Goal: Task Accomplishment & Management: Manage account settings

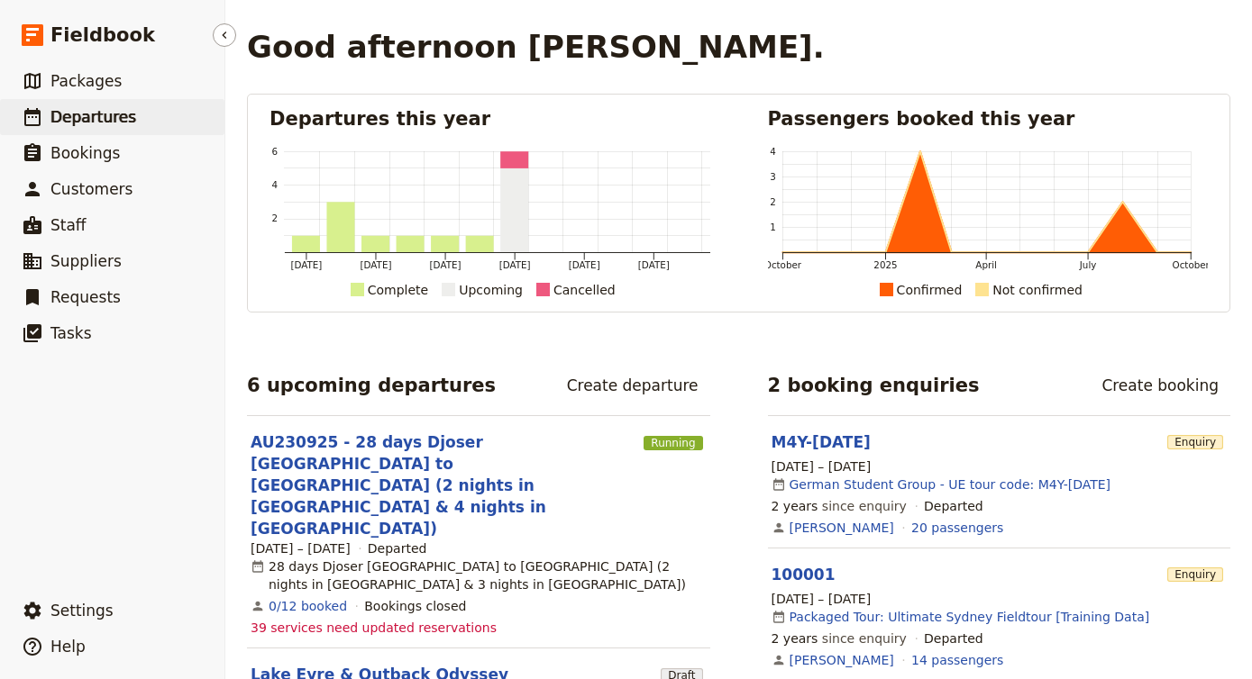
click at [137, 110] on link "​ Departures" at bounding box center [112, 117] width 224 height 36
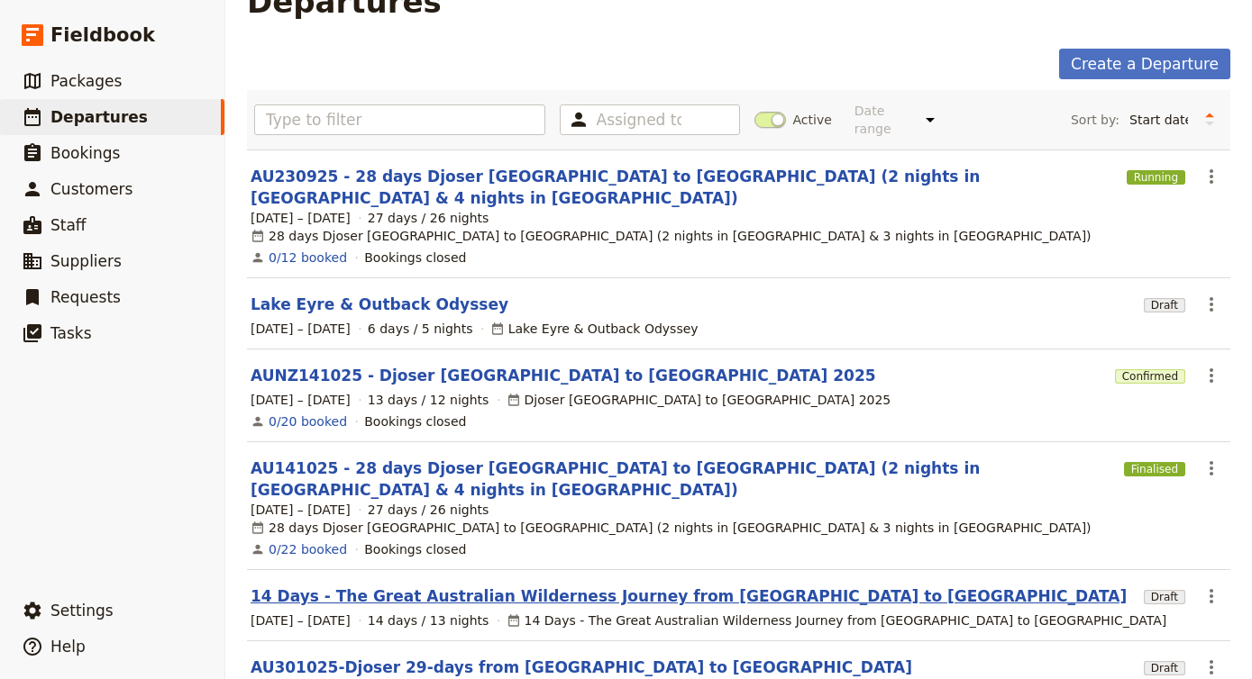
scroll to position [44, 0]
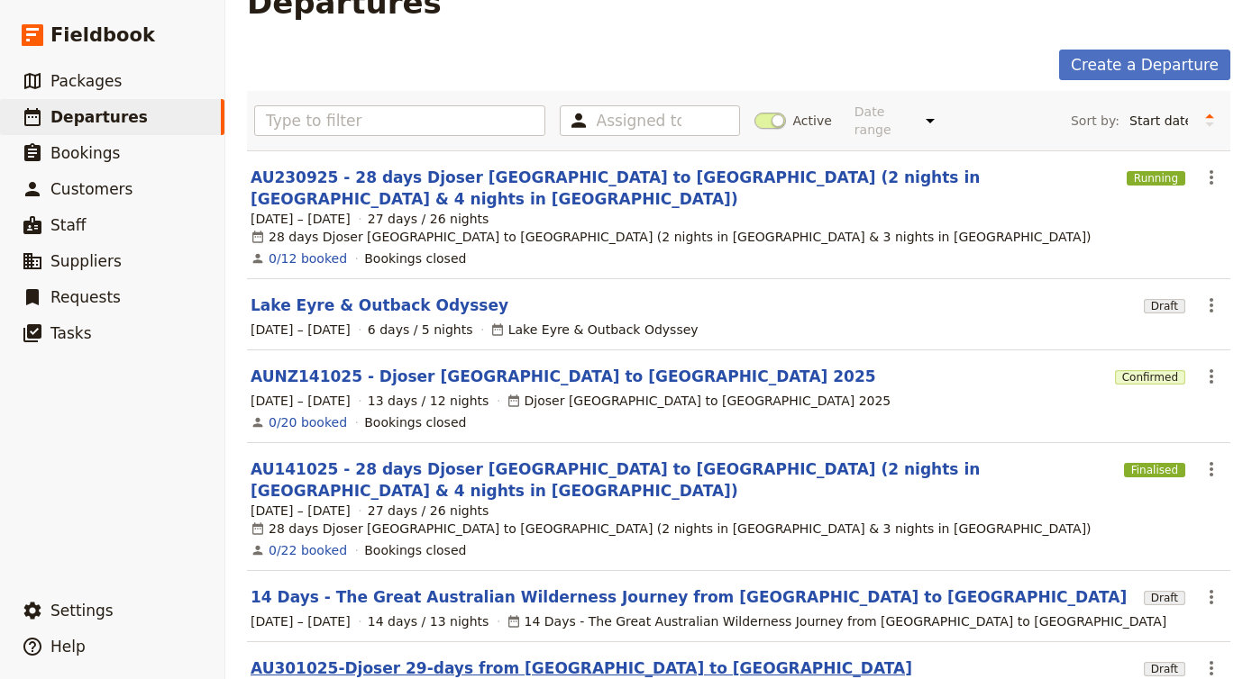
click at [361, 658] on link "AU301025-Djoser 29-days from [GEOGRAPHIC_DATA] to [GEOGRAPHIC_DATA]" at bounding box center [581, 669] width 661 height 22
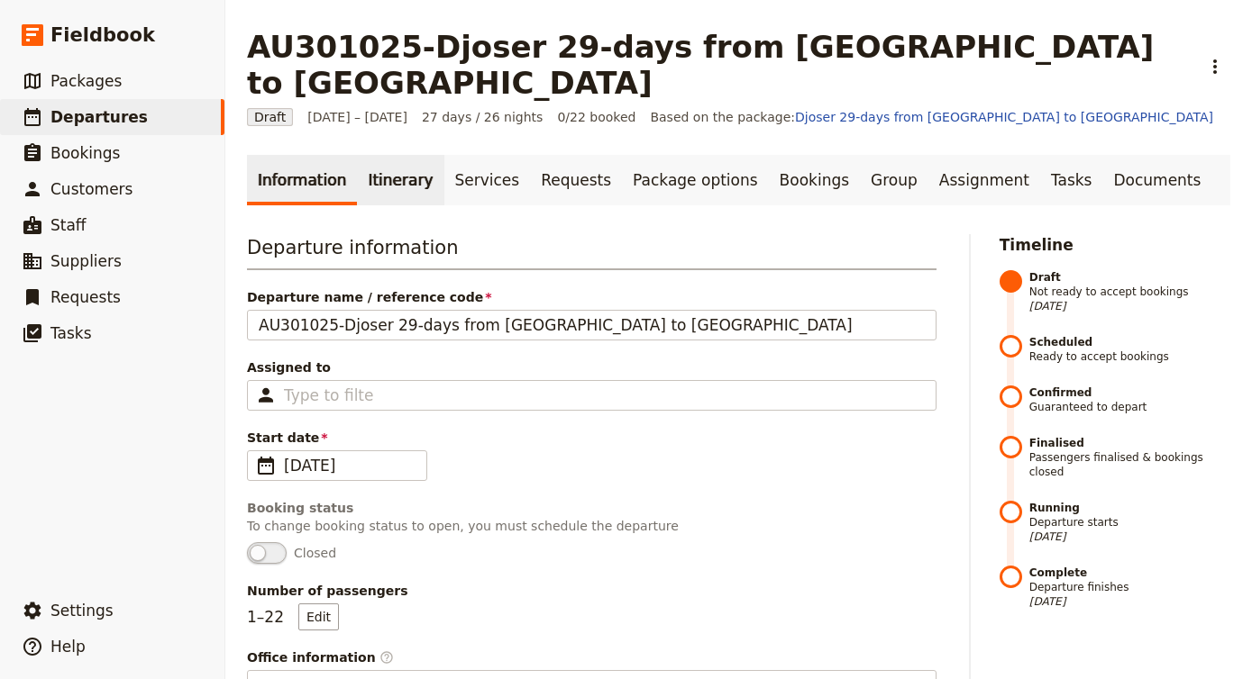
click at [399, 155] on link "Itinerary" at bounding box center [400, 180] width 87 height 50
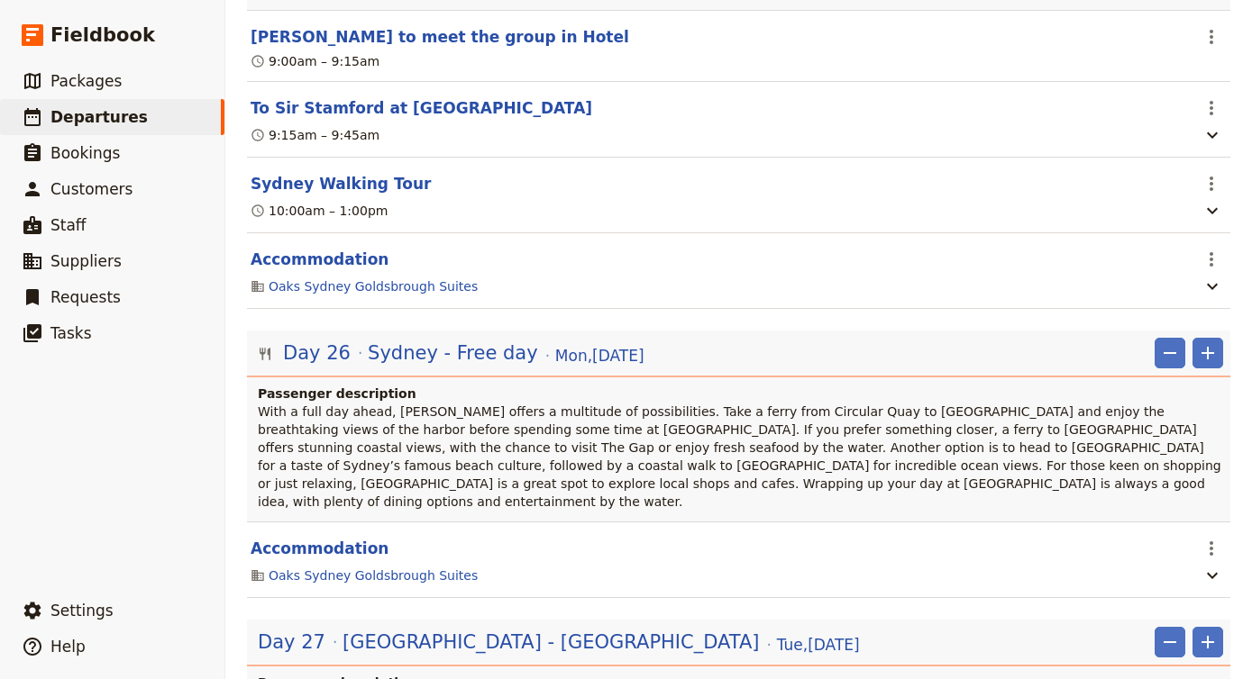
scroll to position [23220, 0]
click at [502, 630] on span "[GEOGRAPHIC_DATA] - [GEOGRAPHIC_DATA]" at bounding box center [550, 643] width 416 height 27
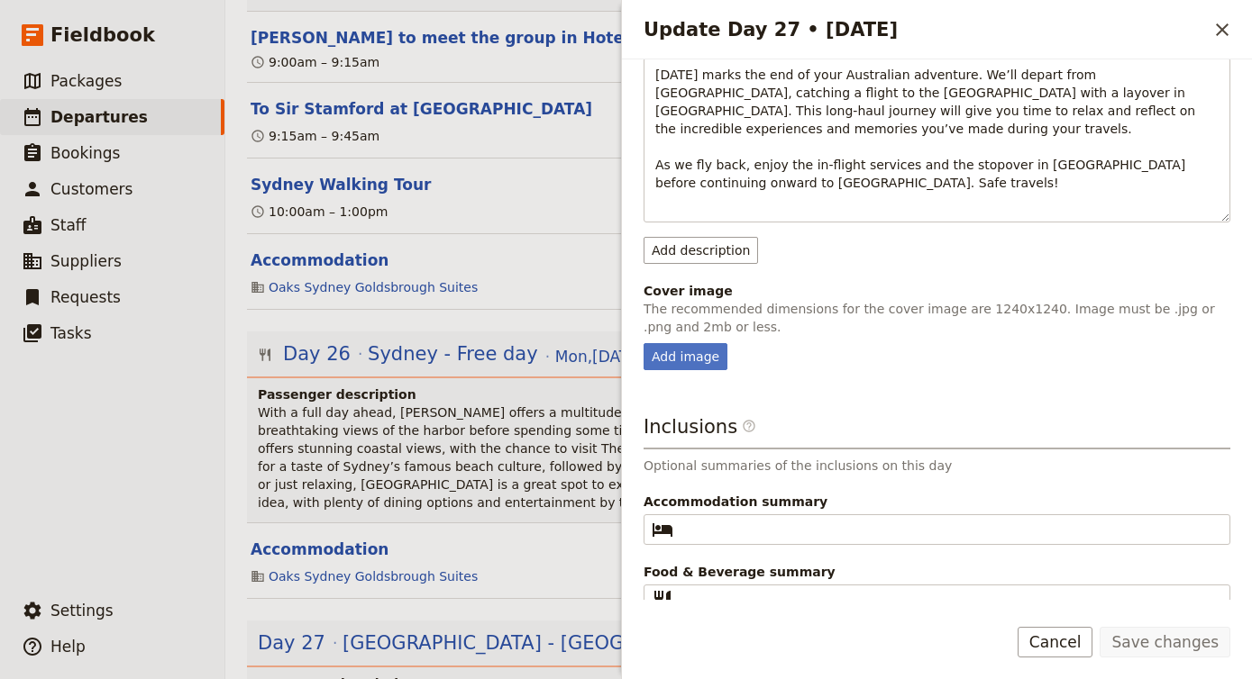
scroll to position [251, 0]
click at [1080, 640] on button "Cancel" at bounding box center [1055, 642] width 76 height 31
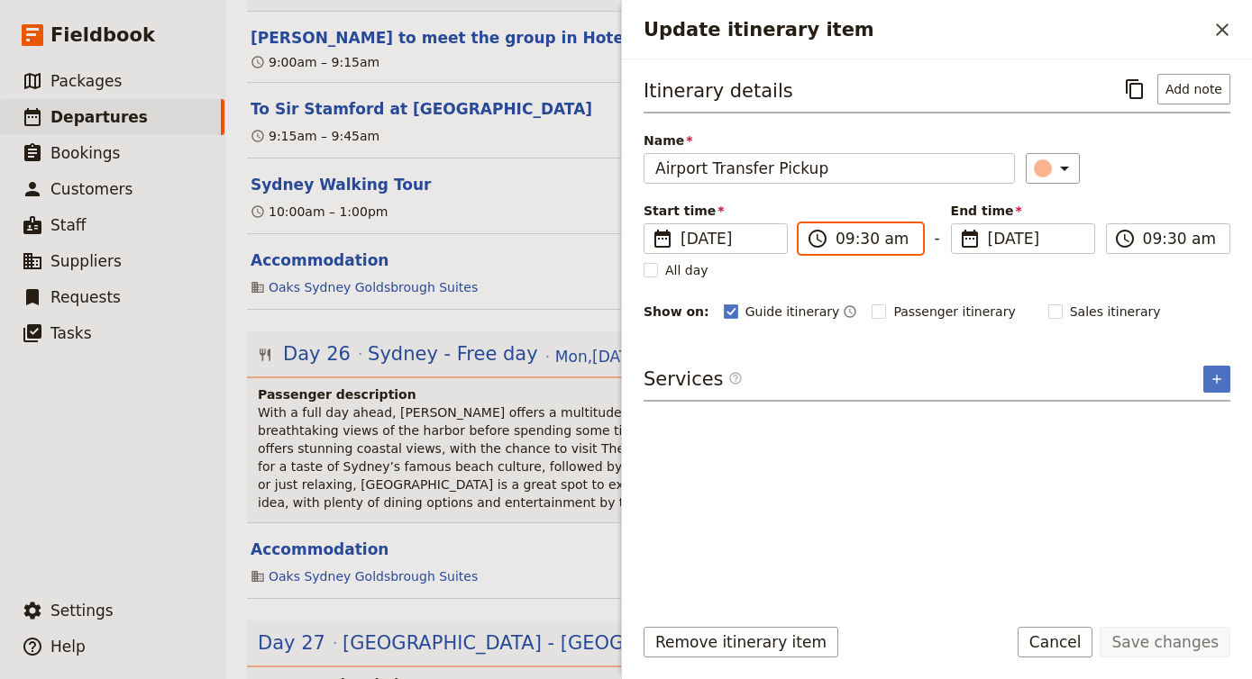
click at [867, 235] on input "09:30 am" at bounding box center [873, 239] width 76 height 22
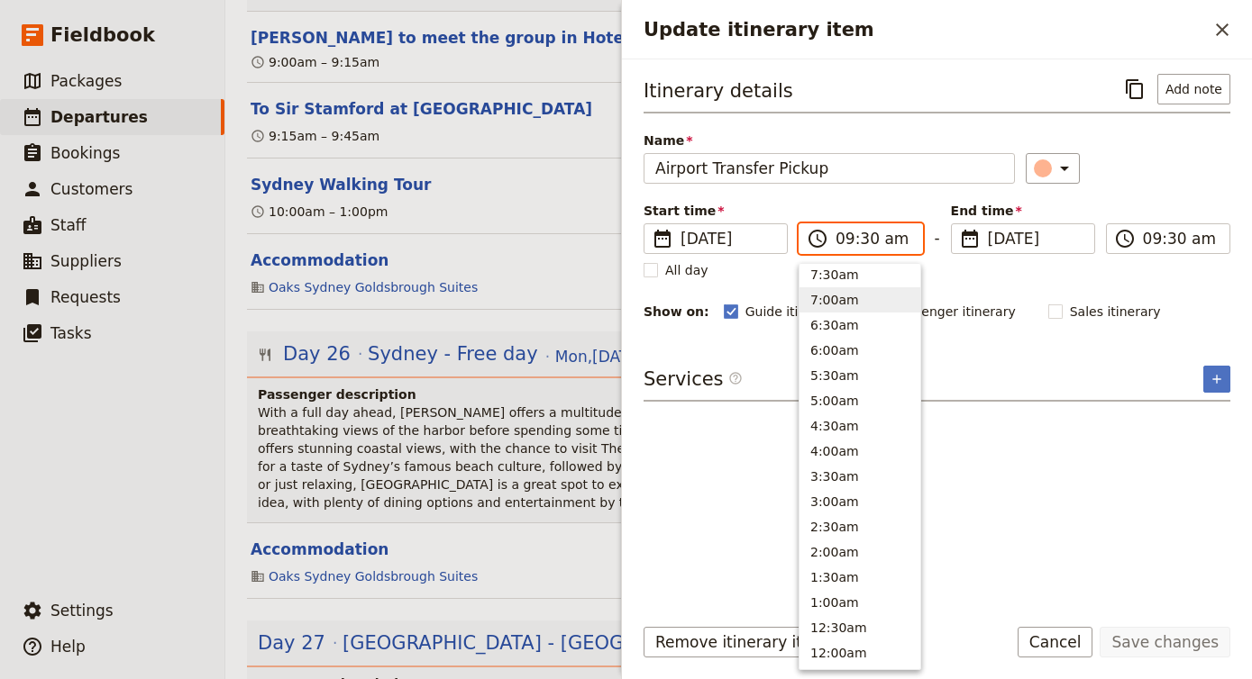
scroll to position [812, 0]
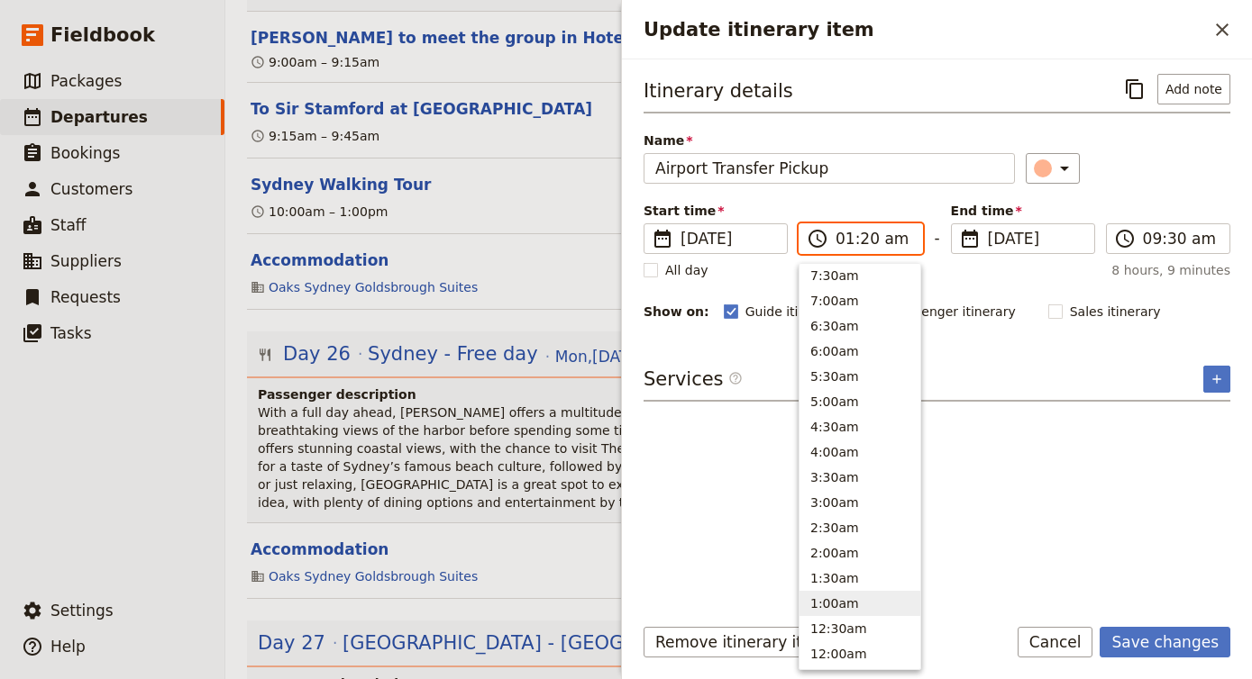
type input "01:20 pm"
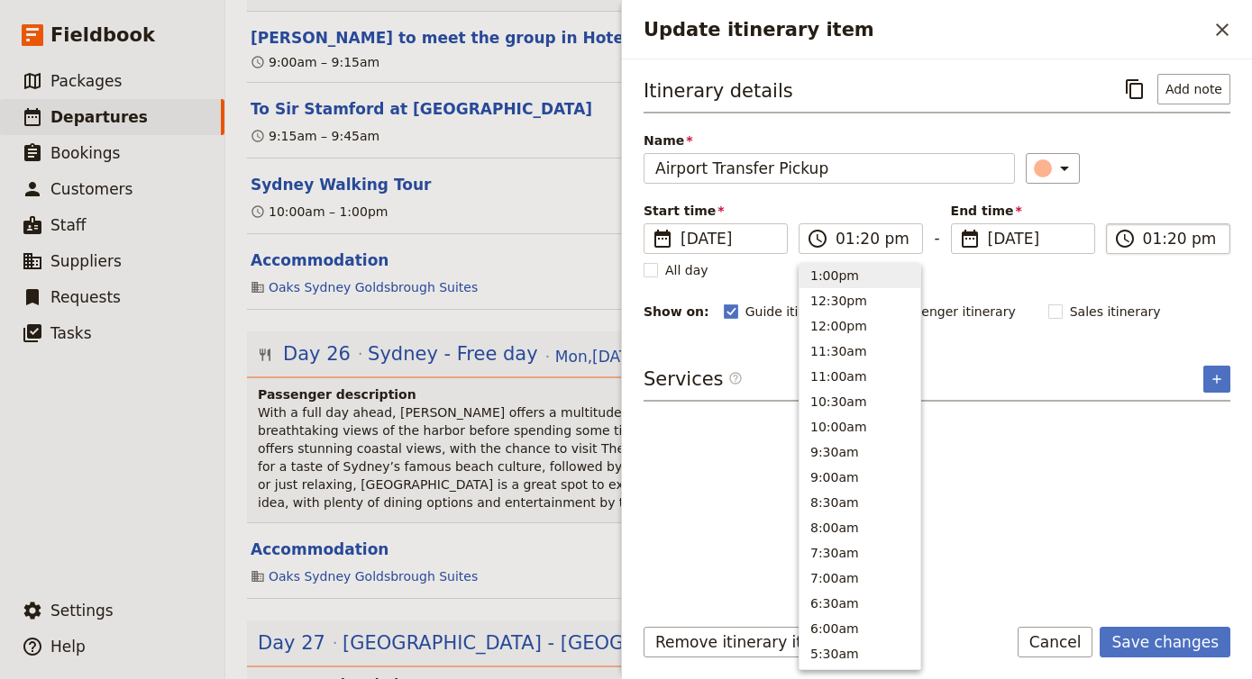
click at [1158, 244] on input "01:20 pm" at bounding box center [1181, 239] width 76 height 22
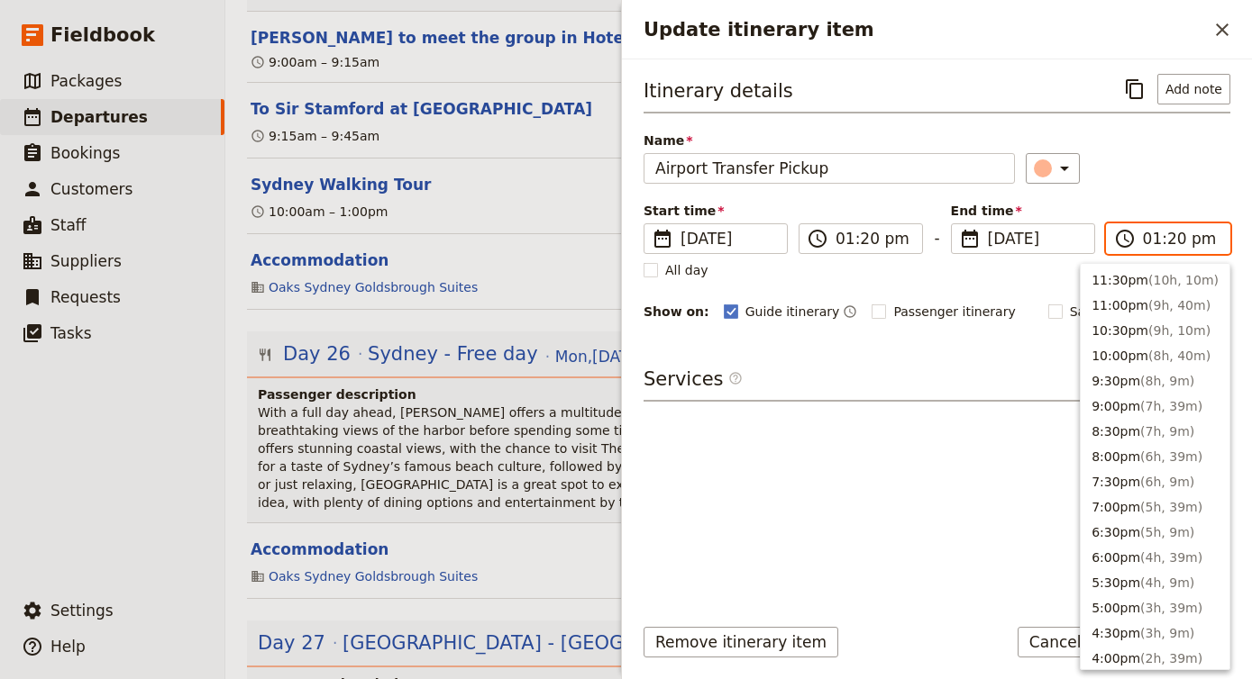
scroll to position [533, 0]
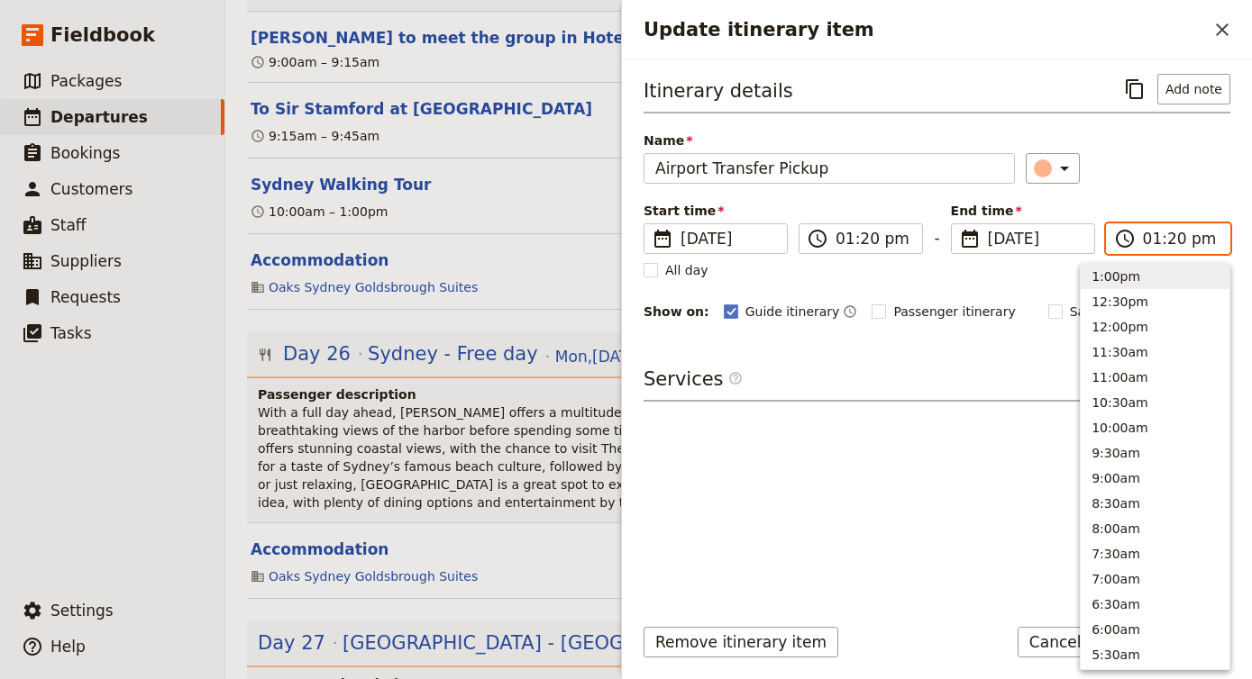
type input "02:20 pm"
click at [1201, 179] on div "​" at bounding box center [1127, 168] width 205 height 31
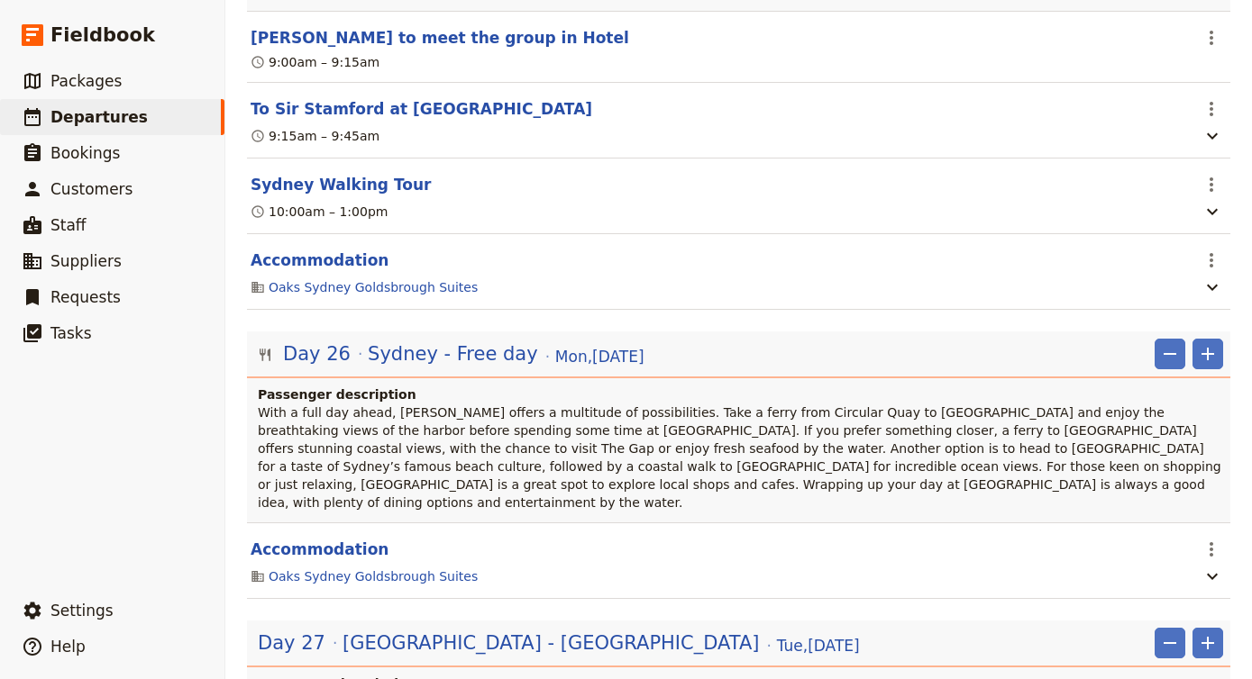
scroll to position [0, 0]
